Goal: Find specific page/section: Find specific page/section

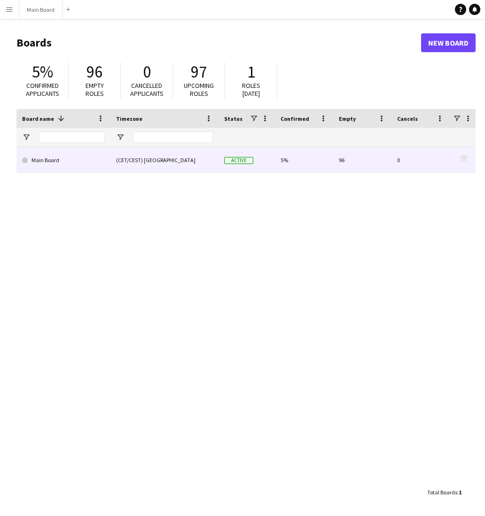
click at [143, 161] on div "(CET/CEST) [GEOGRAPHIC_DATA]" at bounding box center [165, 160] width 108 height 26
click at [131, 160] on div "(CET/CEST) [GEOGRAPHIC_DATA]" at bounding box center [165, 160] width 108 height 26
click at [110, 158] on div "Main Board" at bounding box center [63, 160] width 94 height 26
click at [54, 158] on link "Main Board" at bounding box center [63, 160] width 83 height 26
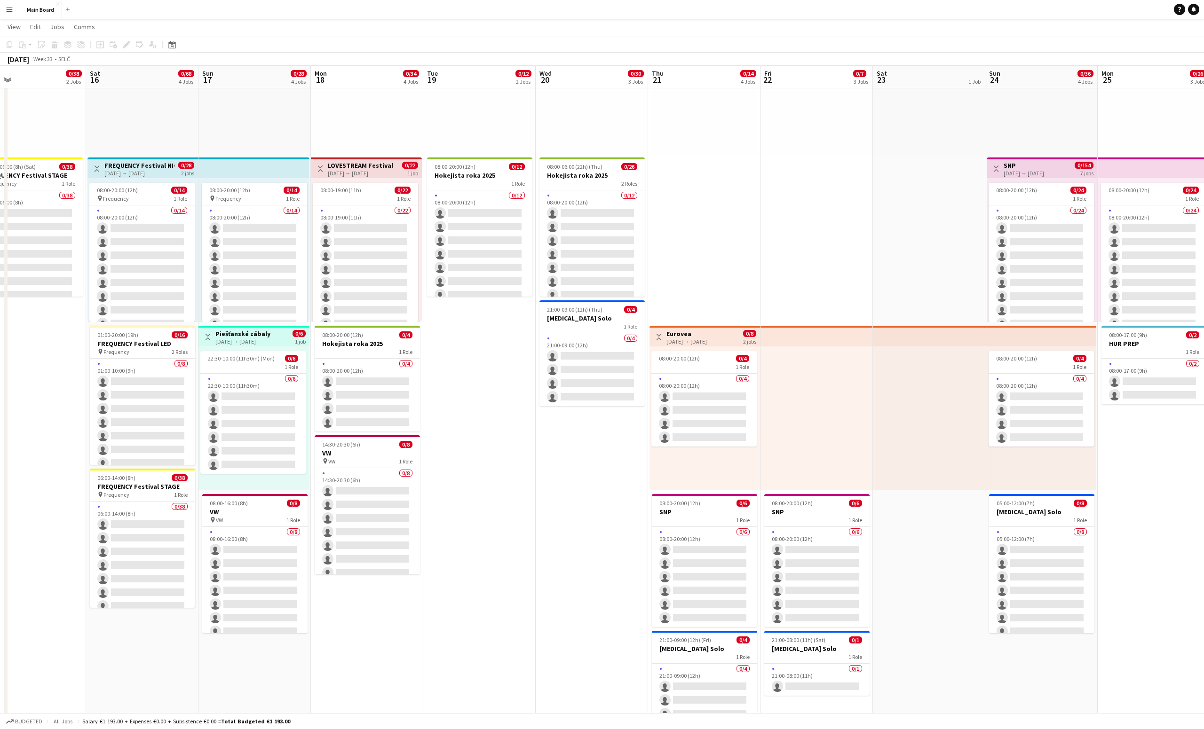
scroll to position [0, 367]
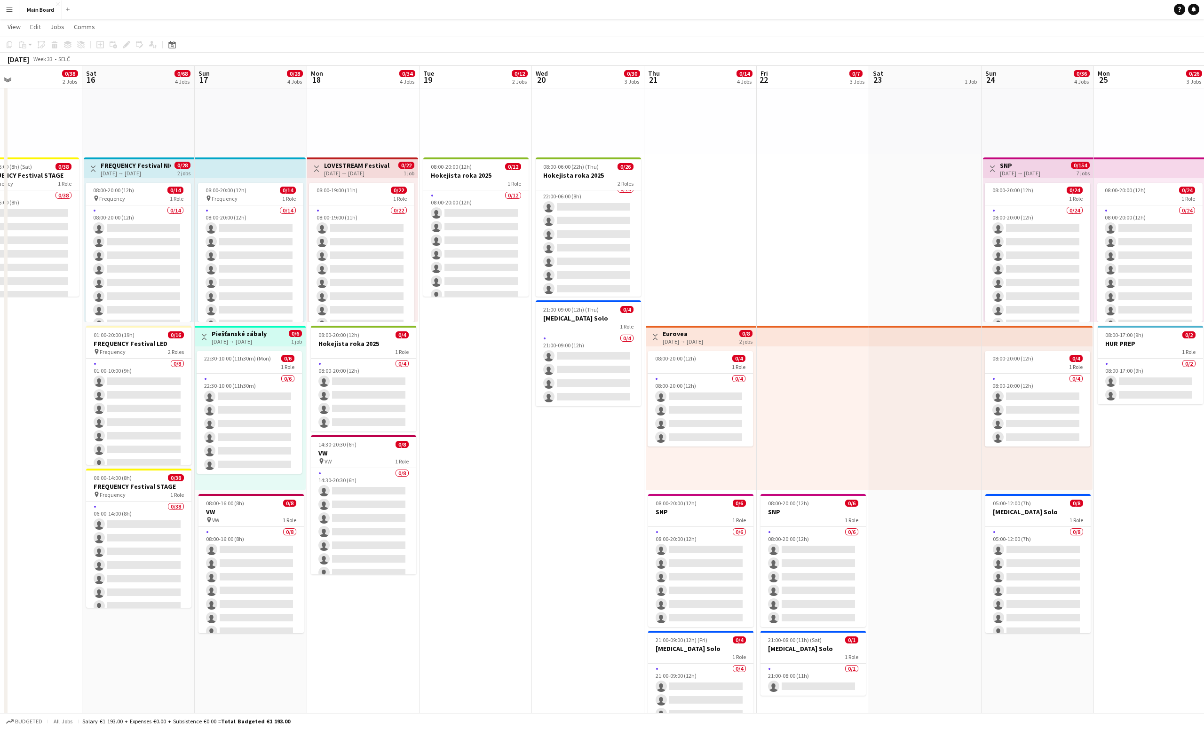
click at [485, 245] on app-card-role "0/14 22:00-06:00 (8h) single-neutral-actions single-neutral-actions single-neut…" at bounding box center [588, 288] width 105 height 209
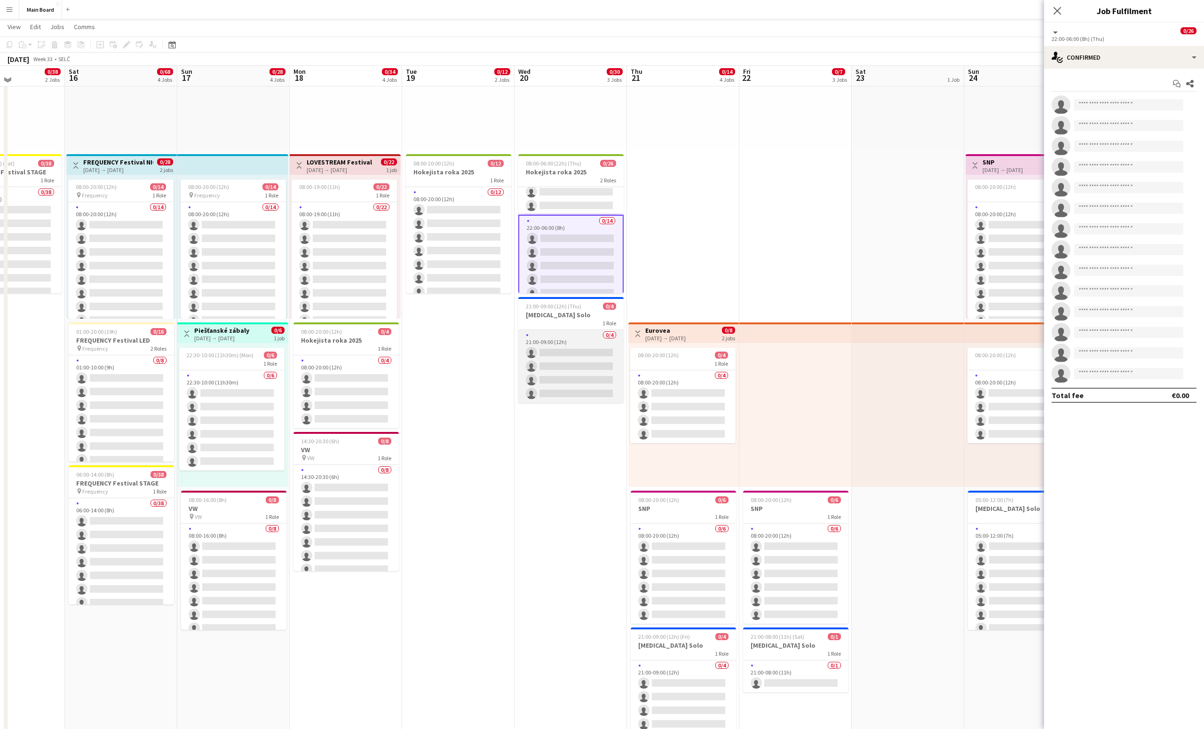
scroll to position [125, 0]
click at [485, 333] on app-card-role "0/4 21:00-09:00 (12h) single-neutral-actions single-neutral-actions single-neut…" at bounding box center [570, 364] width 105 height 73
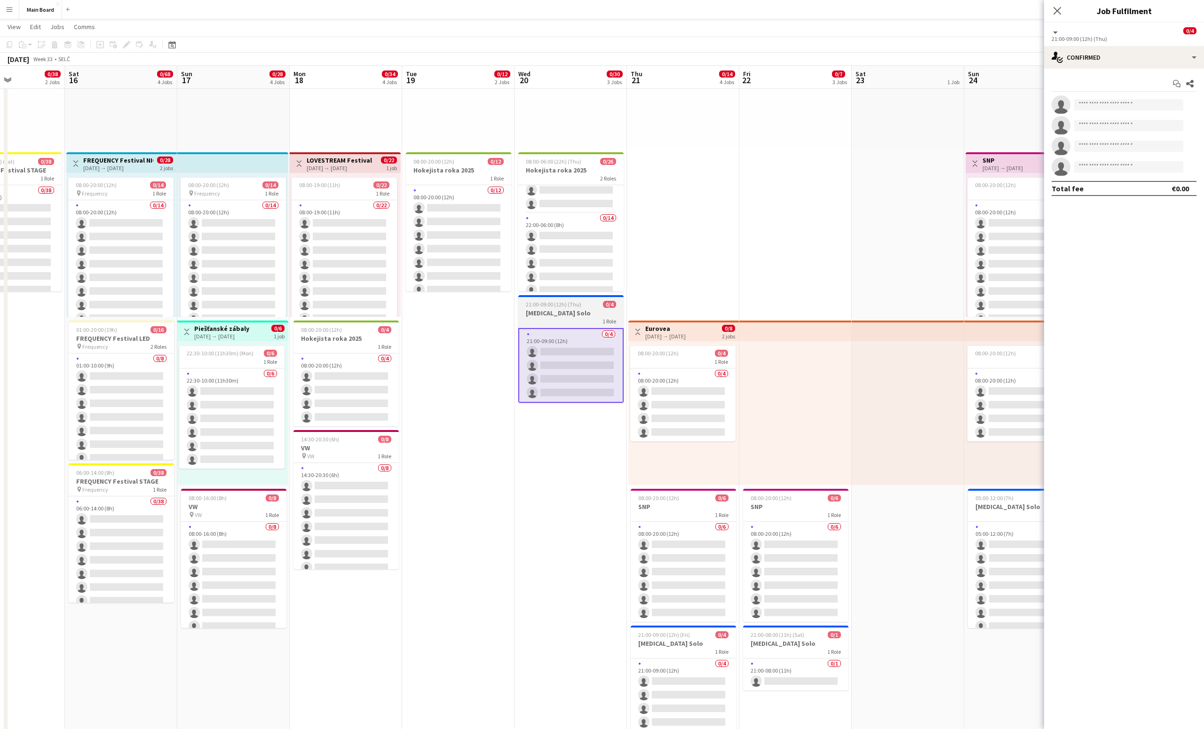
click at [485, 319] on div "1 Role" at bounding box center [570, 321] width 105 height 8
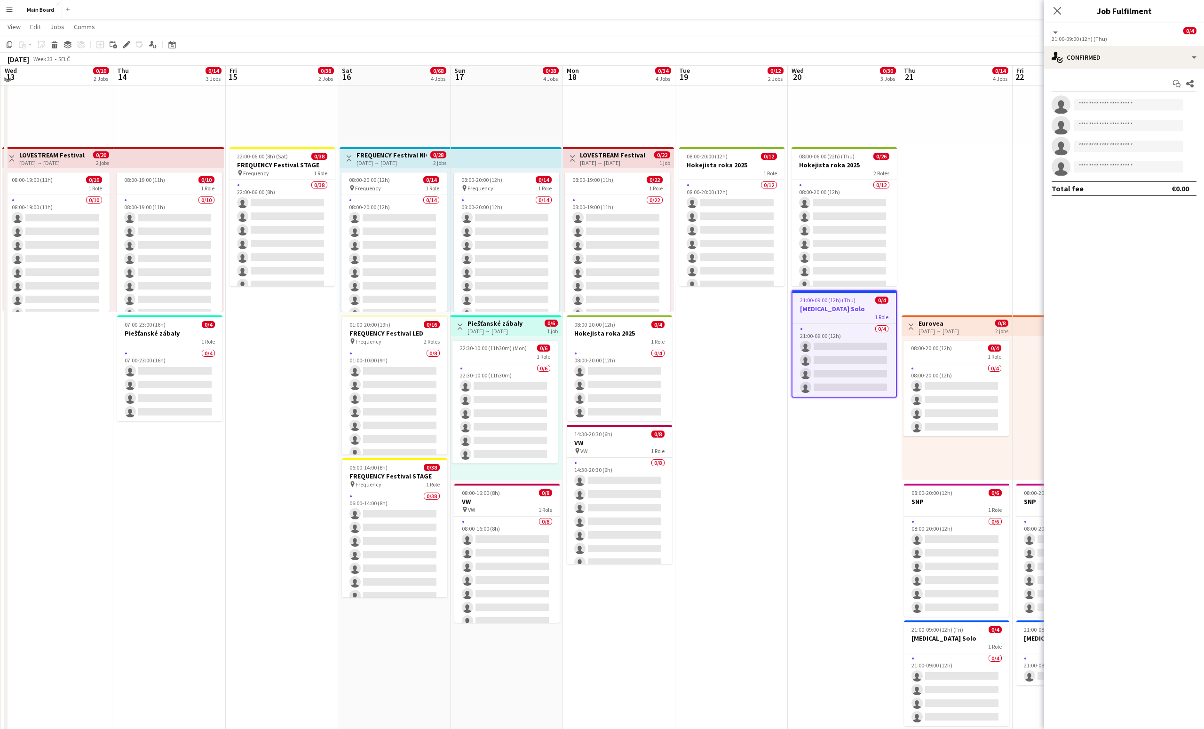
scroll to position [127, 0]
